Goal: Navigation & Orientation: Understand site structure

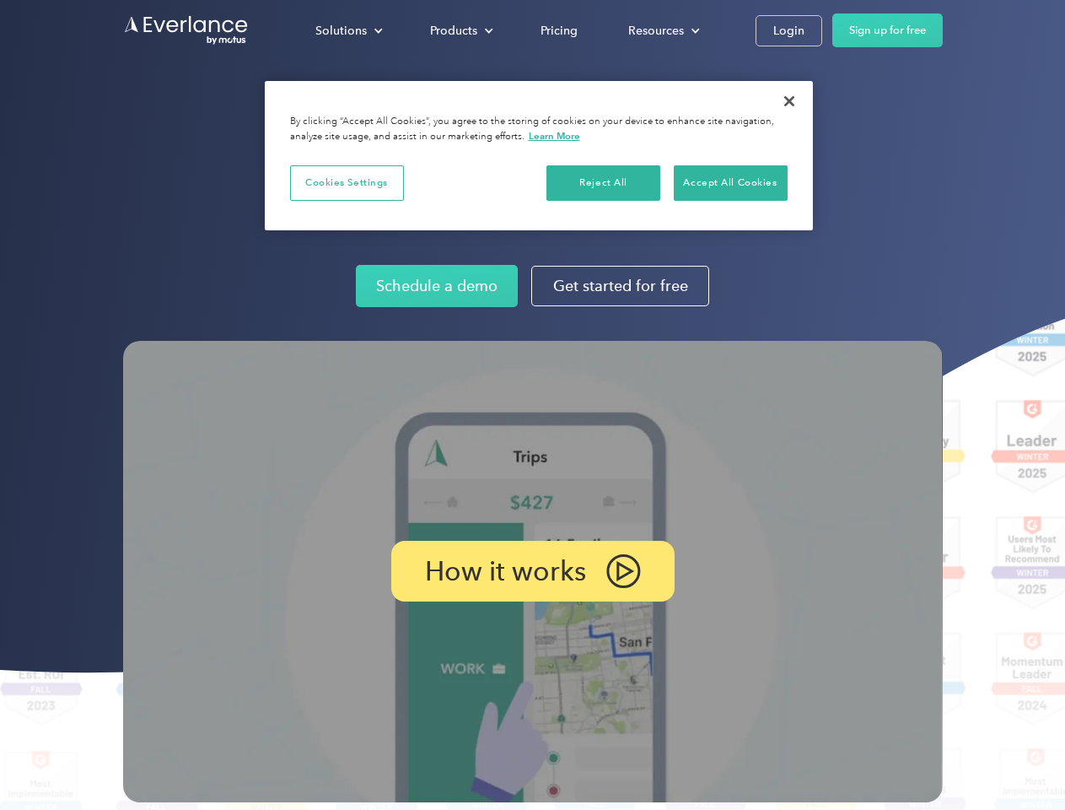
click at [532, 405] on img at bounding box center [533, 571] width 820 height 461
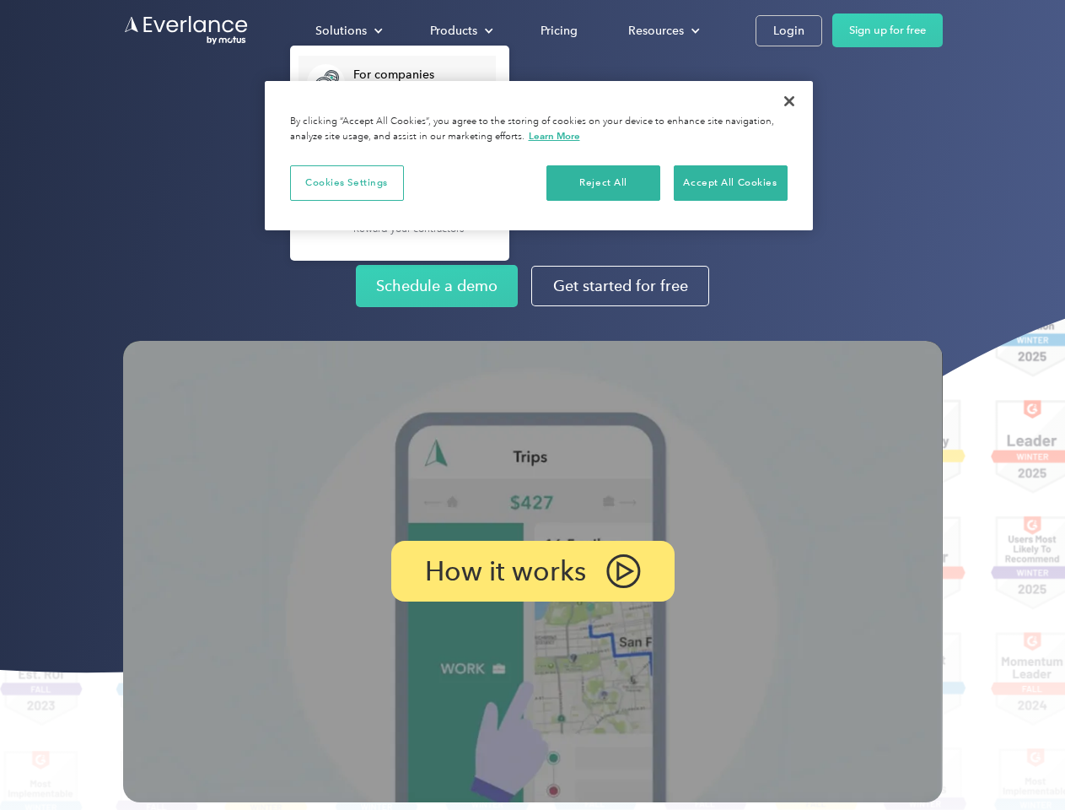
click at [348, 30] on div "Solutions" at bounding box center [341, 30] width 51 height 21
click at [460, 30] on div "Products" at bounding box center [453, 30] width 47 height 21
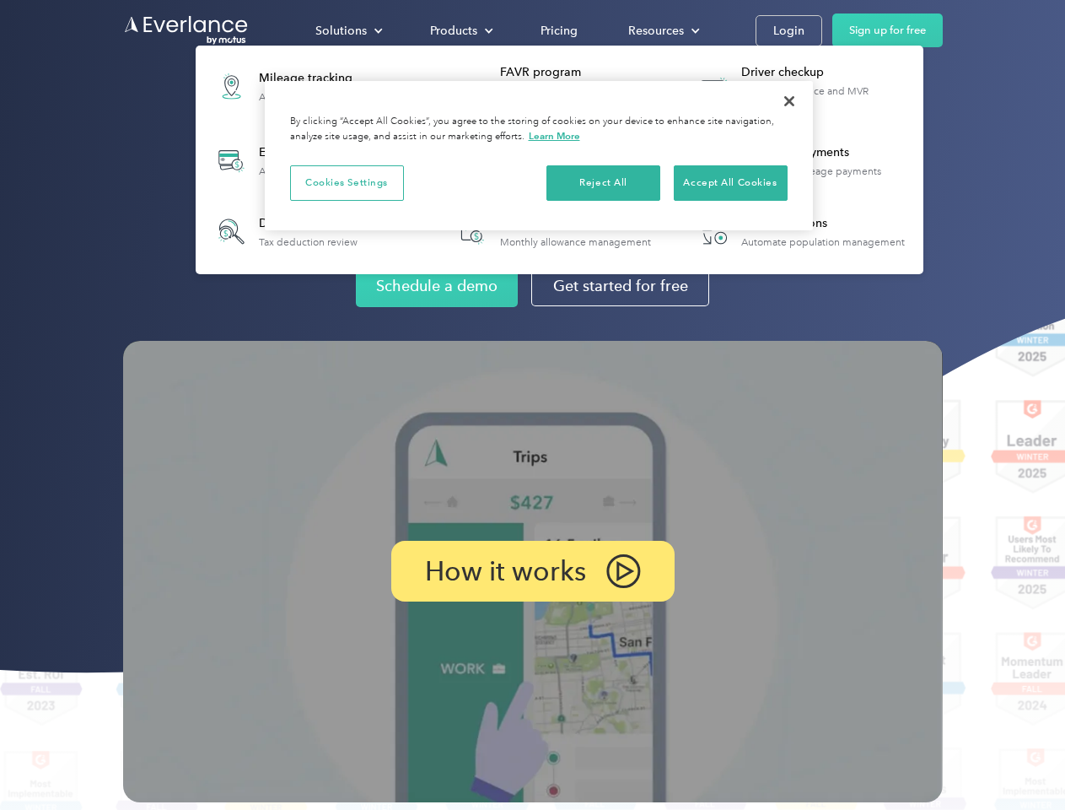
click at [662, 30] on div "Resources" at bounding box center [656, 30] width 56 height 21
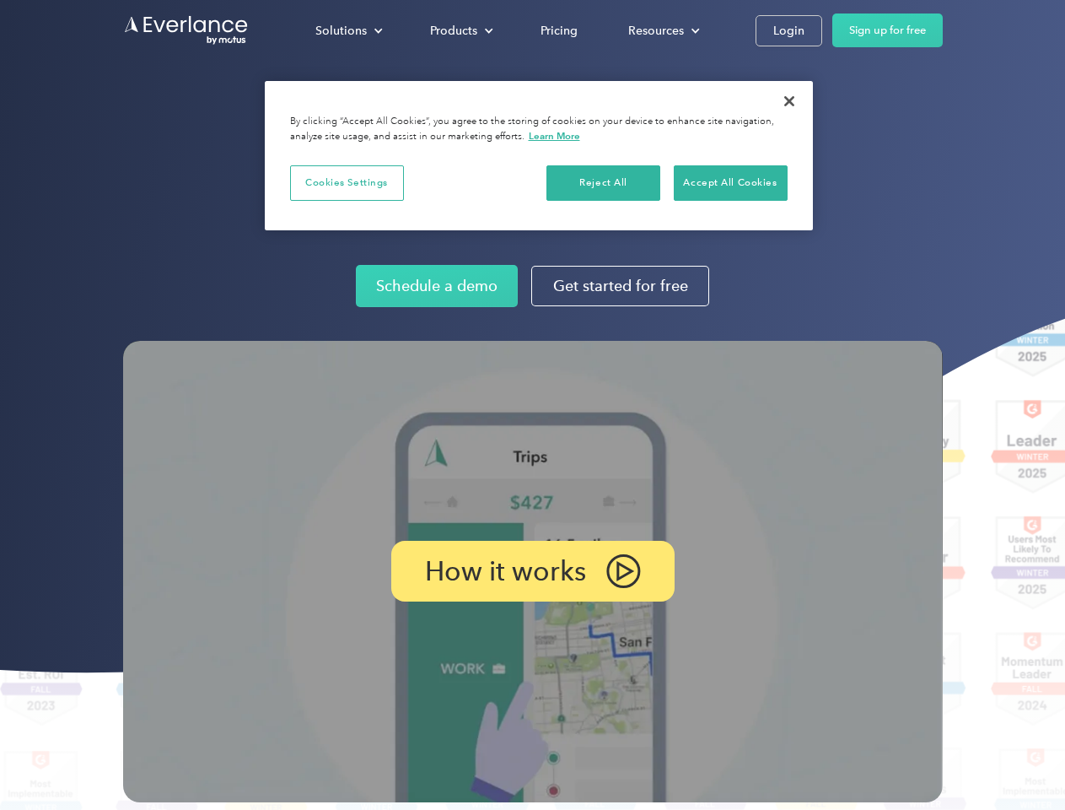
click at [532, 571] on p "How it works" at bounding box center [505, 571] width 161 height 20
click at [347, 182] on button "Cookies Settings" at bounding box center [347, 182] width 114 height 35
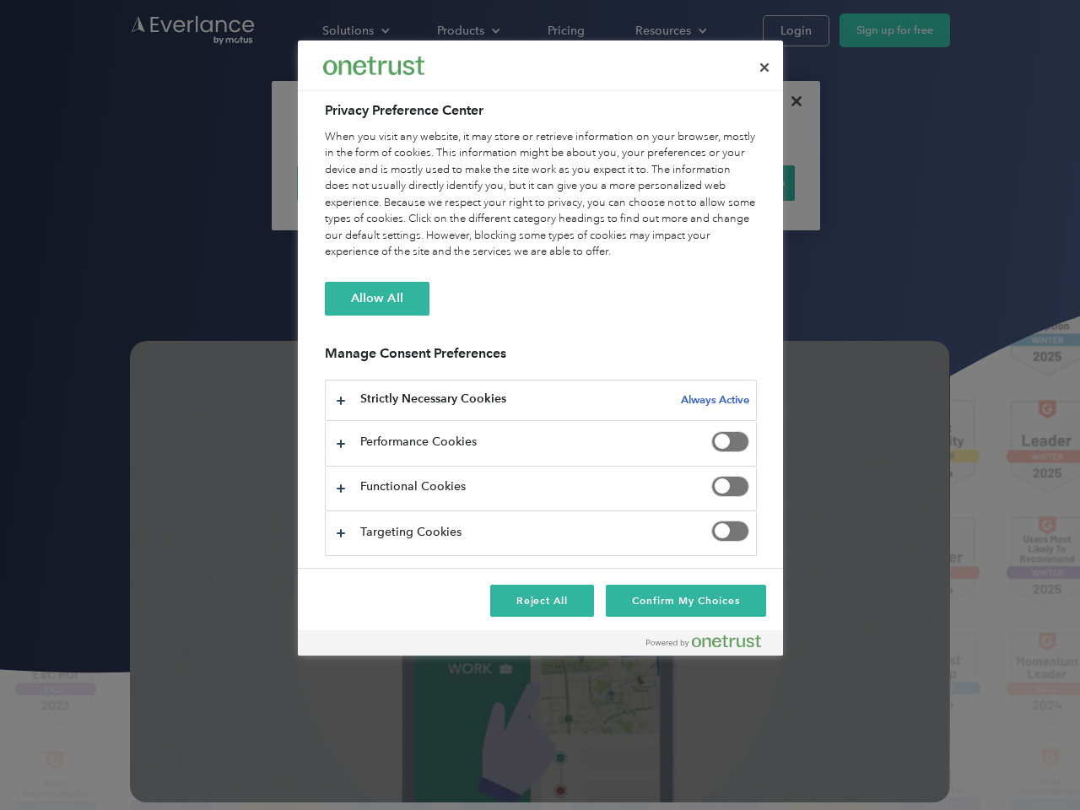
click at [604, 182] on div "When you visit any website, it may store or retrieve information on your browse…" at bounding box center [541, 195] width 432 height 132
click at [731, 182] on div "When you visit any website, it may store or retrieve information on your browse…" at bounding box center [541, 195] width 432 height 132
click at [790, 101] on div at bounding box center [540, 405] width 1080 height 810
